Goal: Communication & Community: Participate in discussion

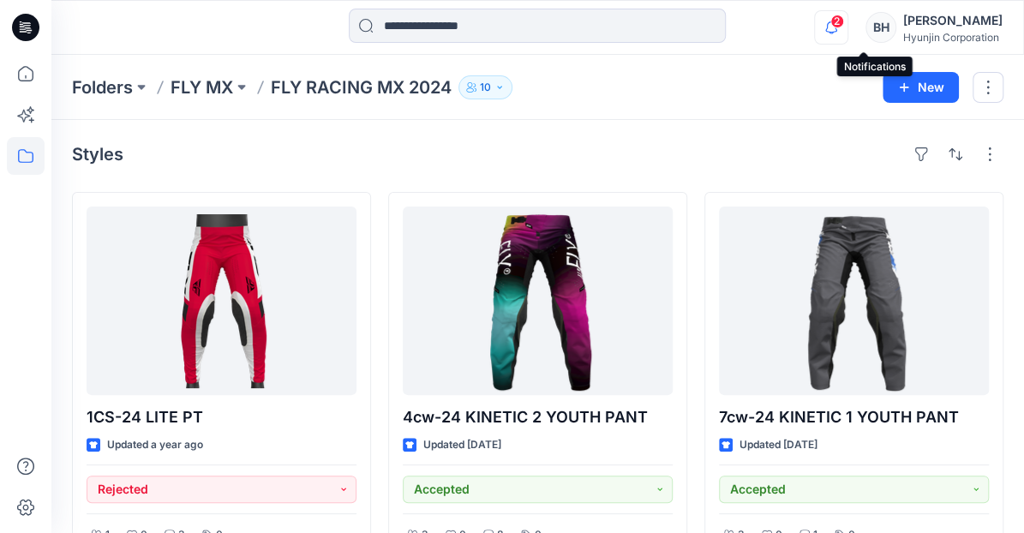
click at [848, 27] on icon "button" at bounding box center [831, 27] width 33 height 34
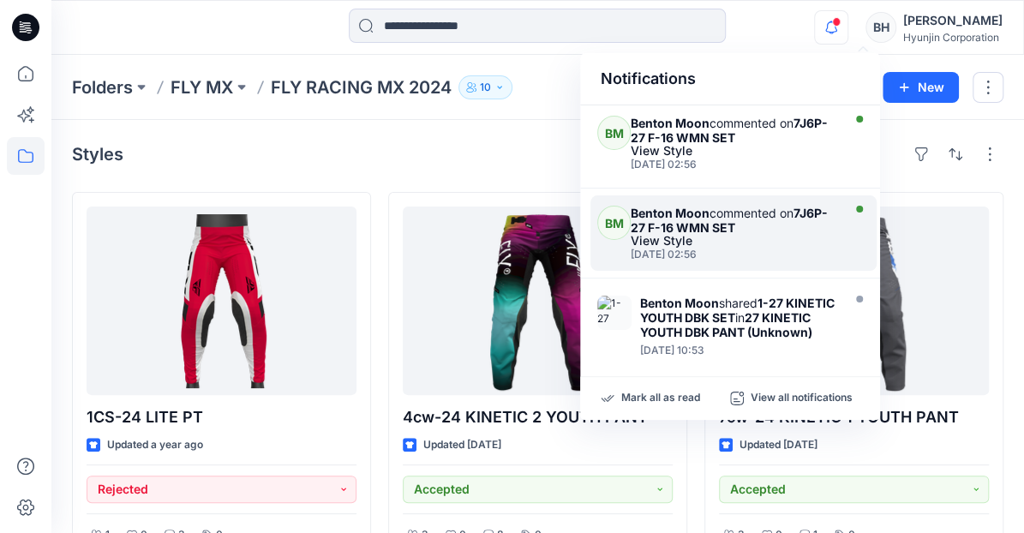
click at [702, 206] on div "Benton Moon commented on 7J6P-27 F-16 WMN SET" at bounding box center [734, 220] width 206 height 29
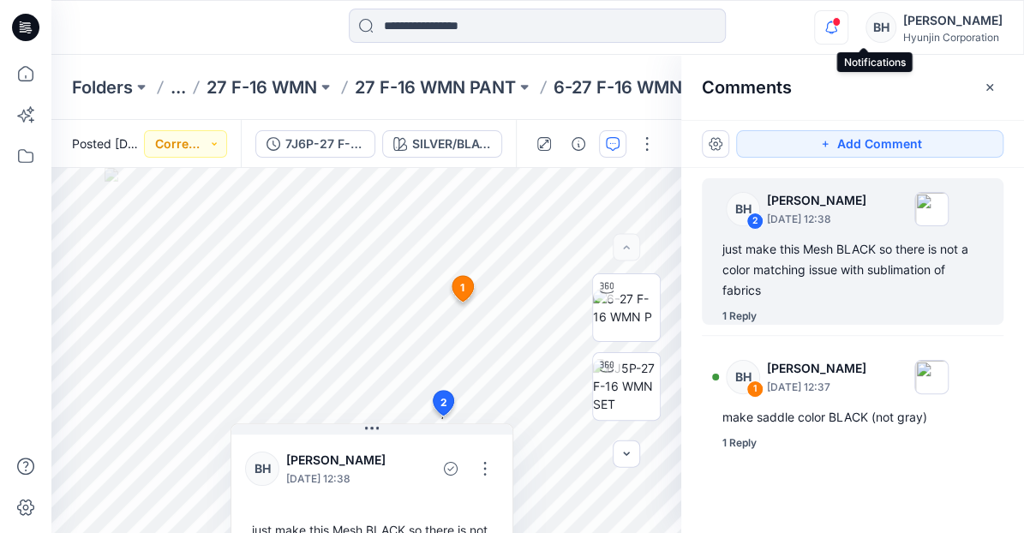
click at [848, 27] on icon "button" at bounding box center [831, 27] width 33 height 34
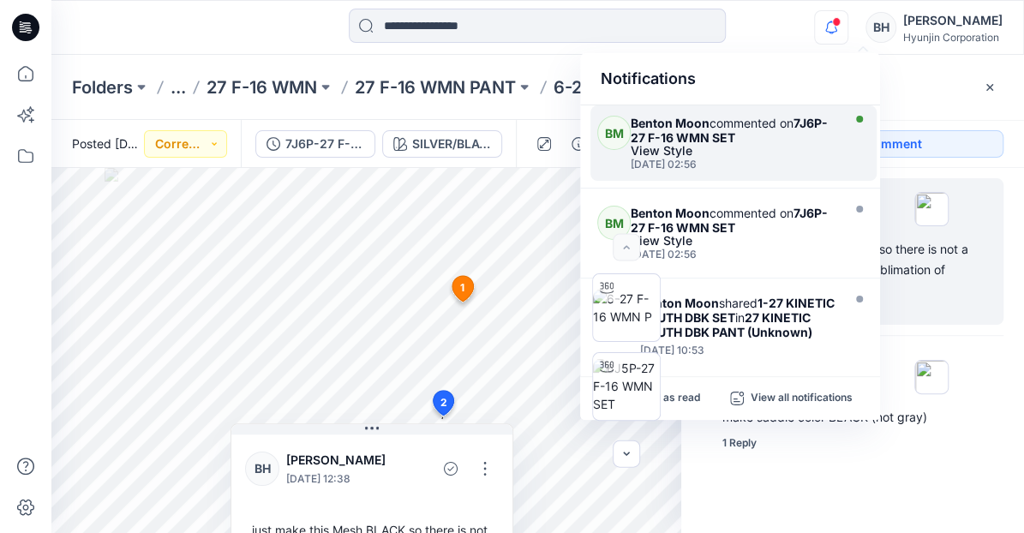
click at [759, 125] on div "Benton Moon commented on 7J6P-27 F-16 WMN SET" at bounding box center [734, 130] width 206 height 29
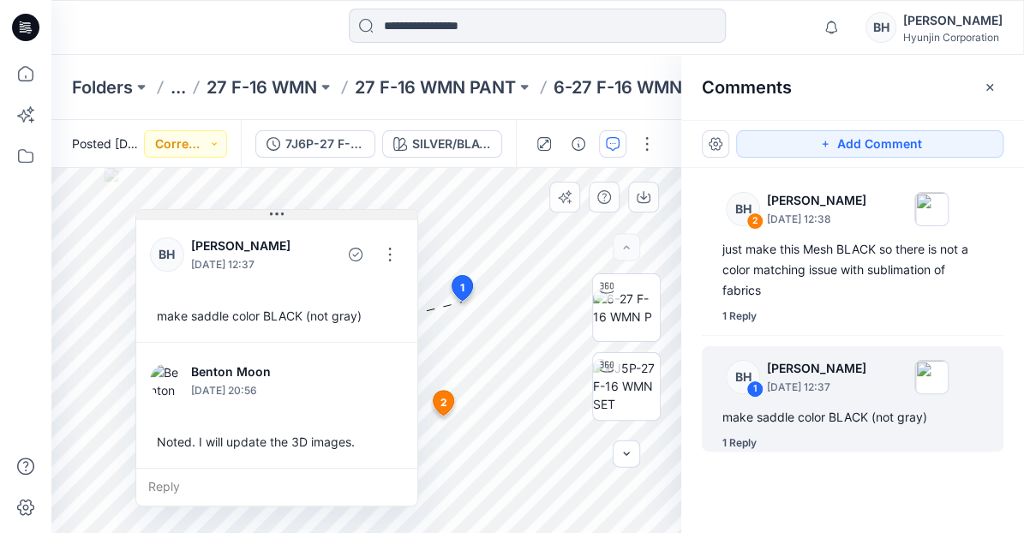
drag, startPoint x: 417, startPoint y: 326, endPoint x: 348, endPoint y: 215, distance: 130.1
